Goal: Task Accomplishment & Management: Complete application form

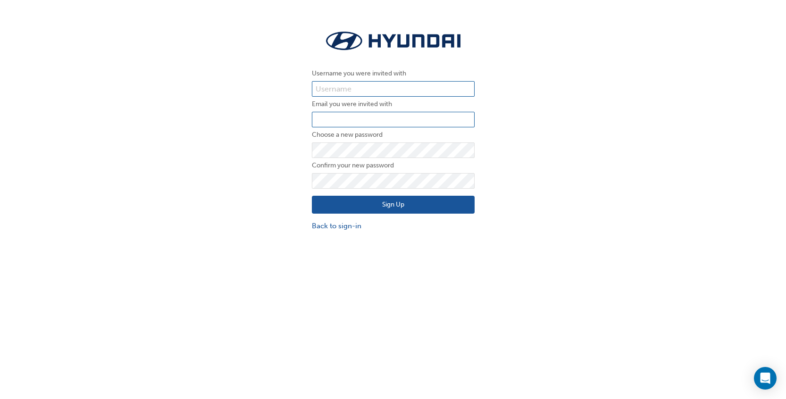
type input "33584"
click at [348, 119] on input "email" at bounding box center [393, 120] width 163 height 16
click at [349, 112] on input "33584" at bounding box center [393, 120] width 163 height 16
drag, startPoint x: 349, startPoint y: 118, endPoint x: 186, endPoint y: 112, distance: 163.4
click at [186, 112] on div "Username you were invited with 33584 Email you were invited with 33584 Choose a…" at bounding box center [393, 129] width 786 height 217
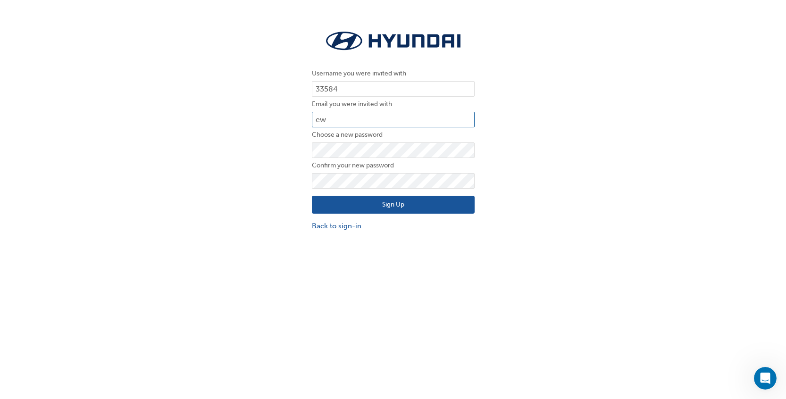
type input "ework@peterstevensmotorworld.com.au"
click at [393, 210] on button "Sign Up" at bounding box center [393, 205] width 163 height 18
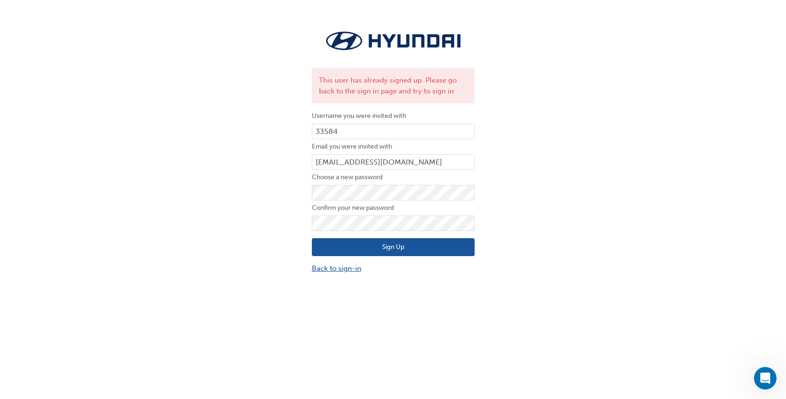
click at [335, 267] on link "Back to sign-in" at bounding box center [393, 268] width 163 height 11
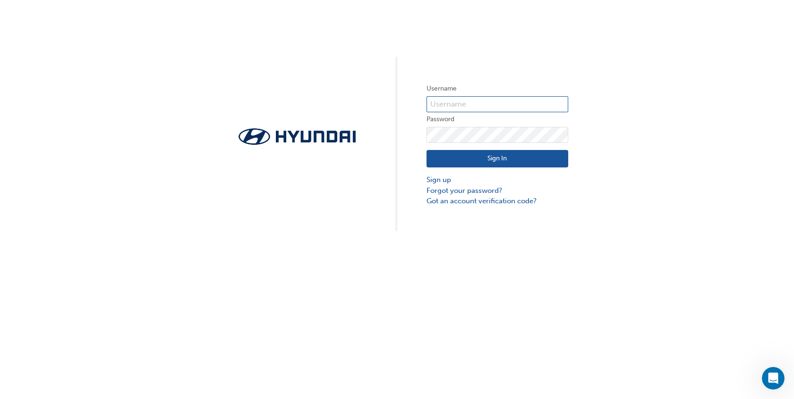
type input "33584"
click at [465, 104] on input "33584" at bounding box center [497, 104] width 142 height 16
click at [468, 160] on button "Sign In" at bounding box center [497, 159] width 142 height 18
